Goal: Find contact information: Find contact information

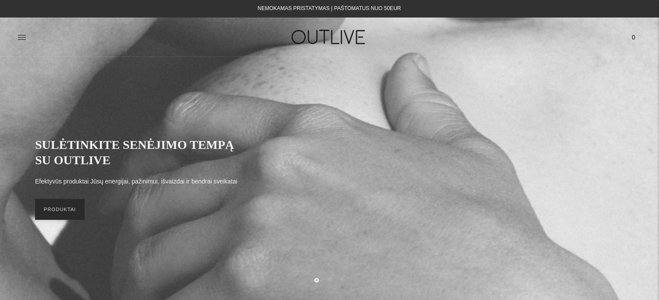
click at [54, 207] on link "PRODUKTAI" at bounding box center [60, 209] width 50 height 21
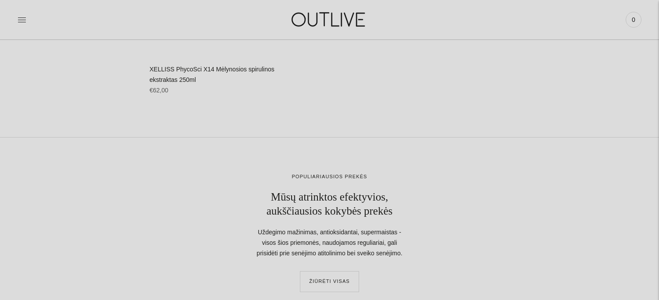
scroll to position [20075, 0]
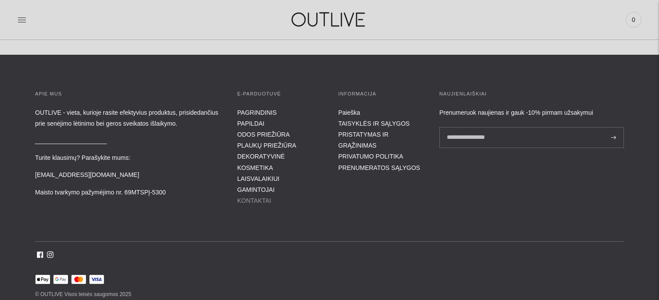
click at [258, 197] on link "KONTAKTAI" at bounding box center [254, 200] width 34 height 7
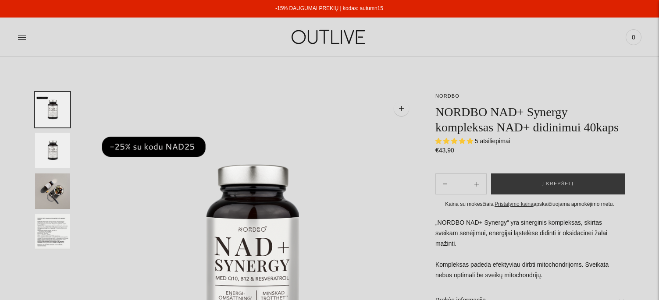
select select "**********"
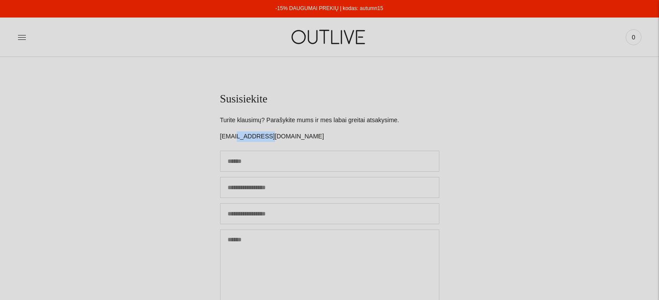
drag, startPoint x: 264, startPoint y: 134, endPoint x: 236, endPoint y: 140, distance: 28.7
click at [236, 140] on p "[EMAIL_ADDRESS][DOMAIN_NAME]" at bounding box center [329, 136] width 219 height 11
copy p "outlive.lt"
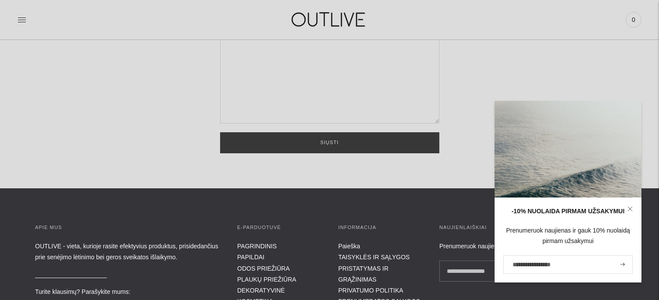
scroll to position [369, 0]
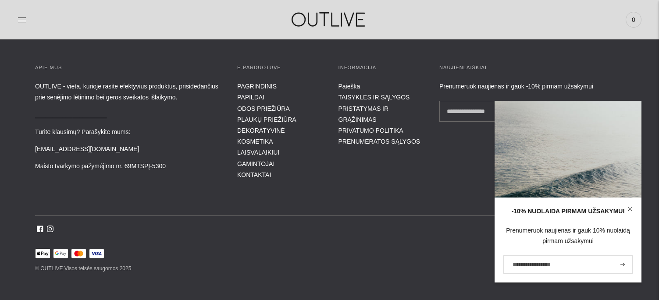
click at [352, 103] on li "PRISTATYMAS IR GRĄŽINIMAS" at bounding box center [380, 114] width 84 height 22
click at [354, 105] on link "PRISTATYMAS IR GRĄŽINIMAS" at bounding box center [363, 114] width 50 height 18
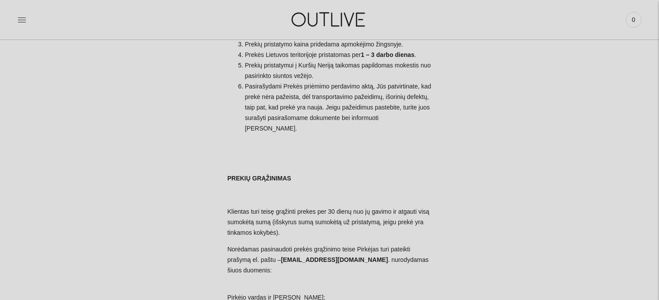
scroll to position [307, 0]
